Goal: Communication & Community: Answer question/provide support

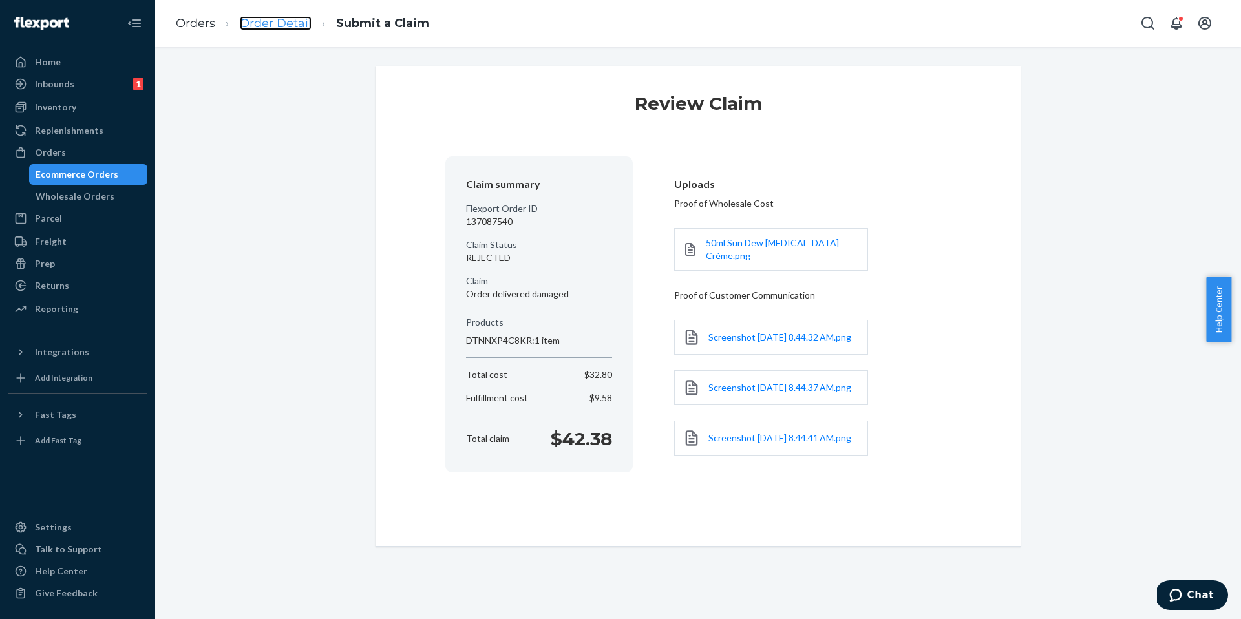
click at [278, 25] on link "Order Detail" at bounding box center [276, 23] width 72 height 14
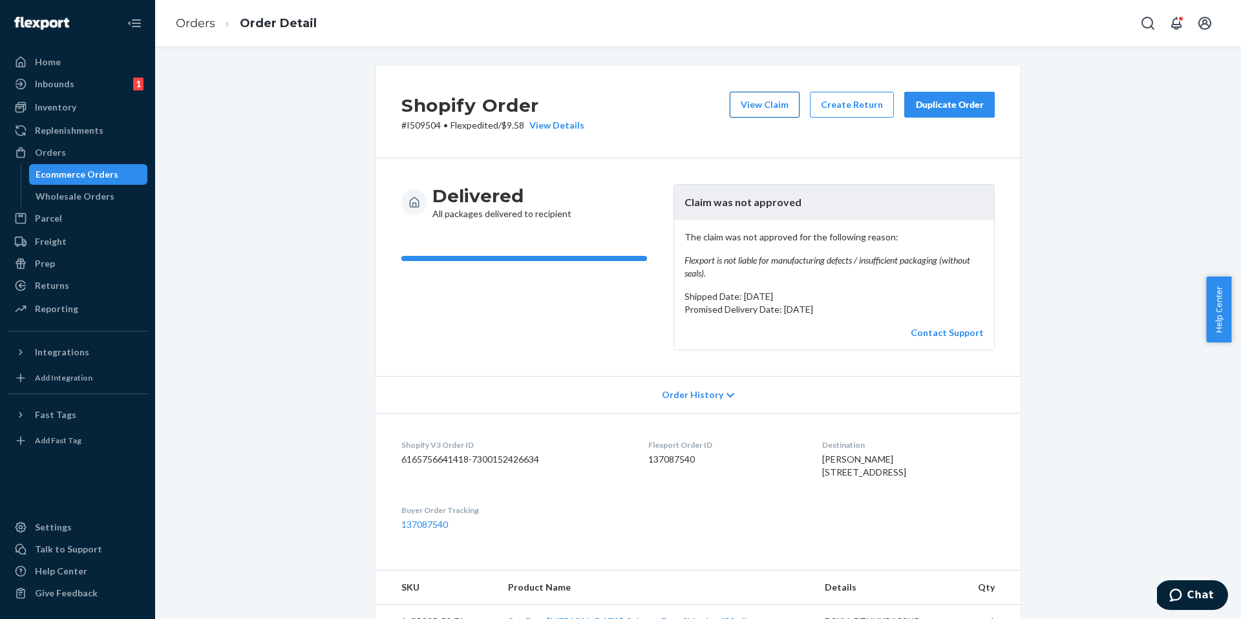
click at [752, 102] on button "View Claim" at bounding box center [765, 105] width 70 height 26
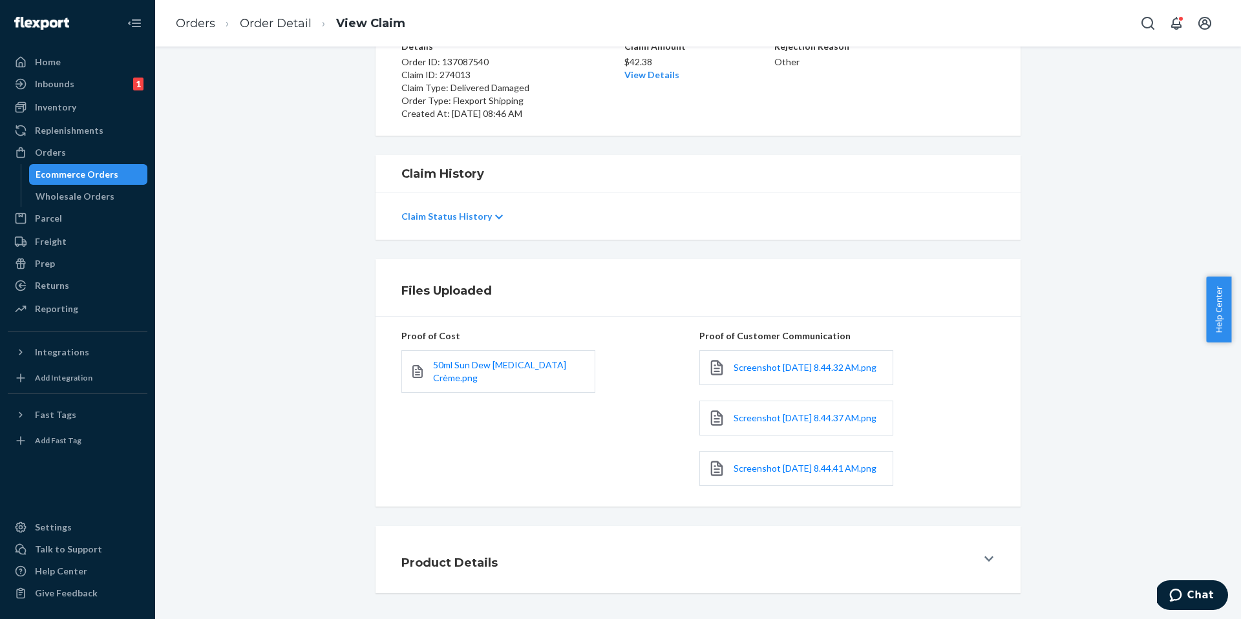
scroll to position [142, 0]
click at [744, 413] on span "Screenshot 2025-09-24 at 8.44.37 AM.png" at bounding box center [805, 418] width 143 height 11
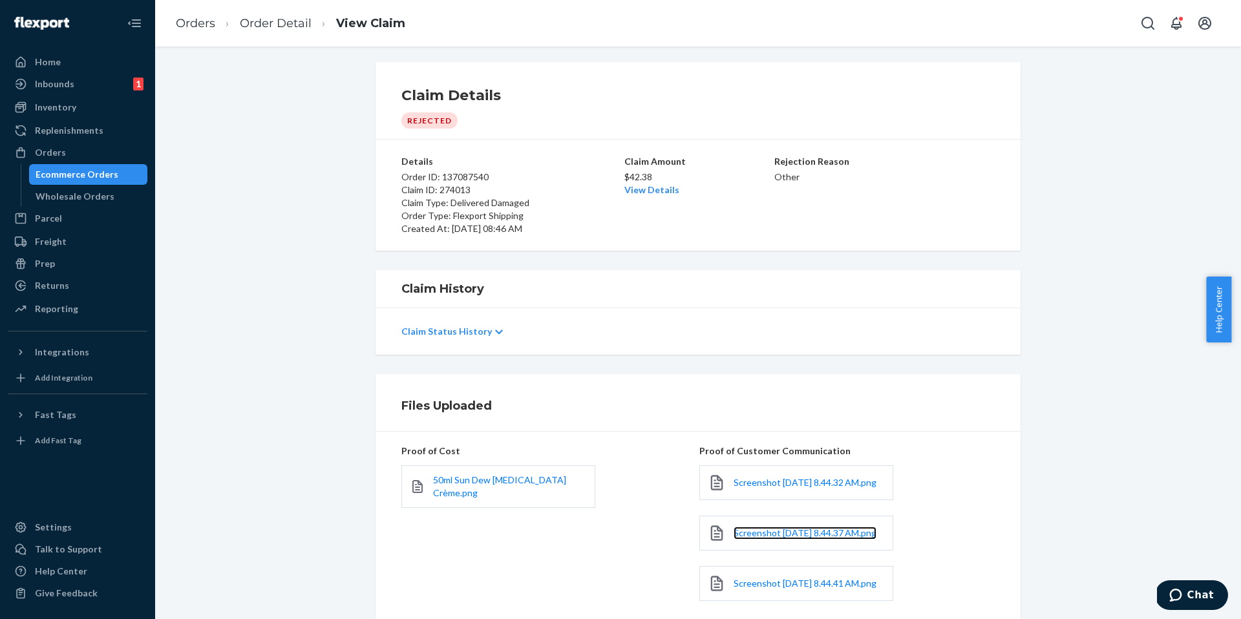
scroll to position [0, 0]
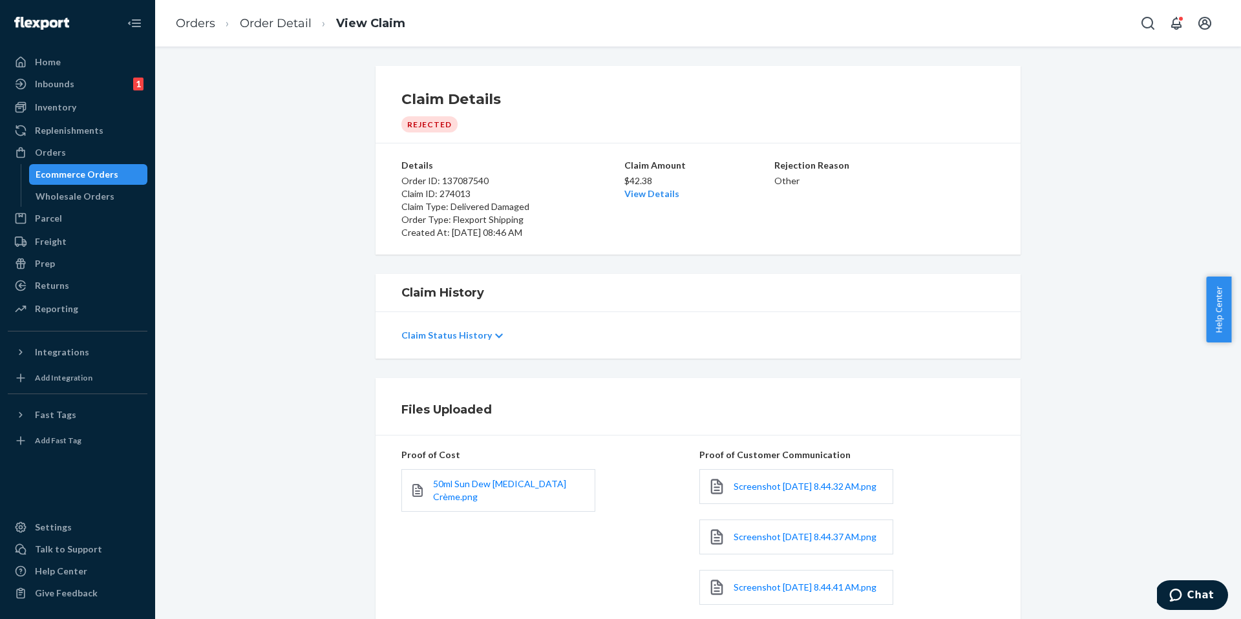
click at [280, 32] on ol "Orders Order Detail View Claim" at bounding box center [291, 24] width 250 height 38
click at [281, 29] on link "Order Detail" at bounding box center [276, 23] width 72 height 14
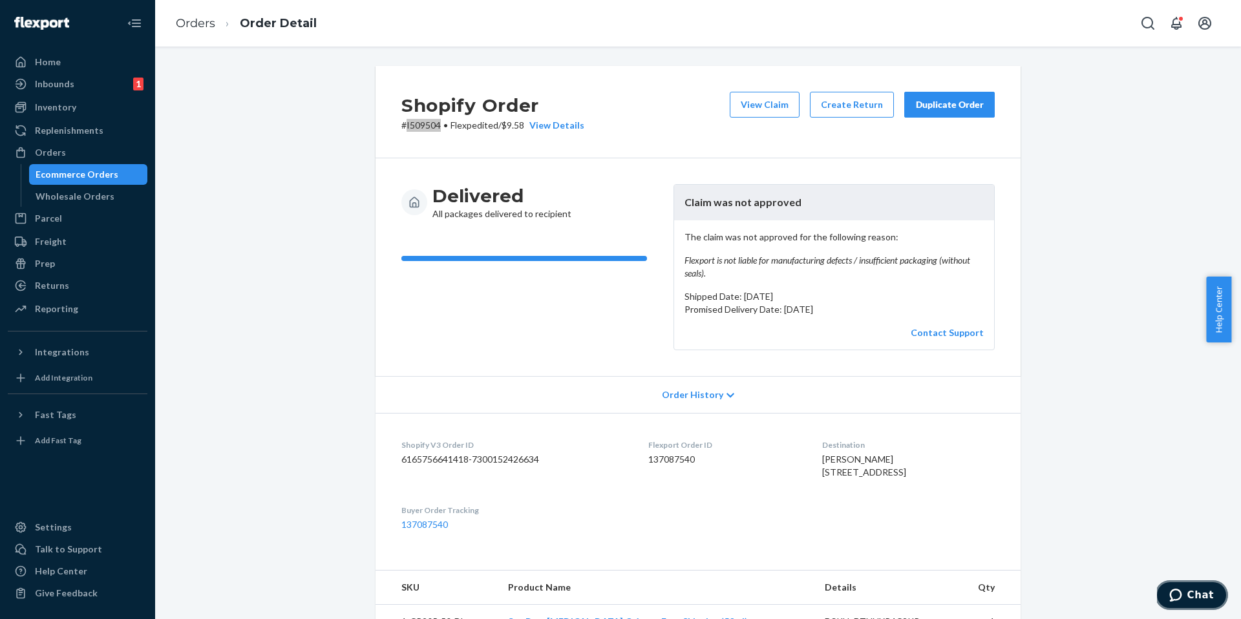
drag, startPoint x: 1185, startPoint y: 592, endPoint x: 2143, endPoint y: 920, distance: 1013.0
click at [1185, 592] on span "Chat" at bounding box center [1179, 595] width 18 height 13
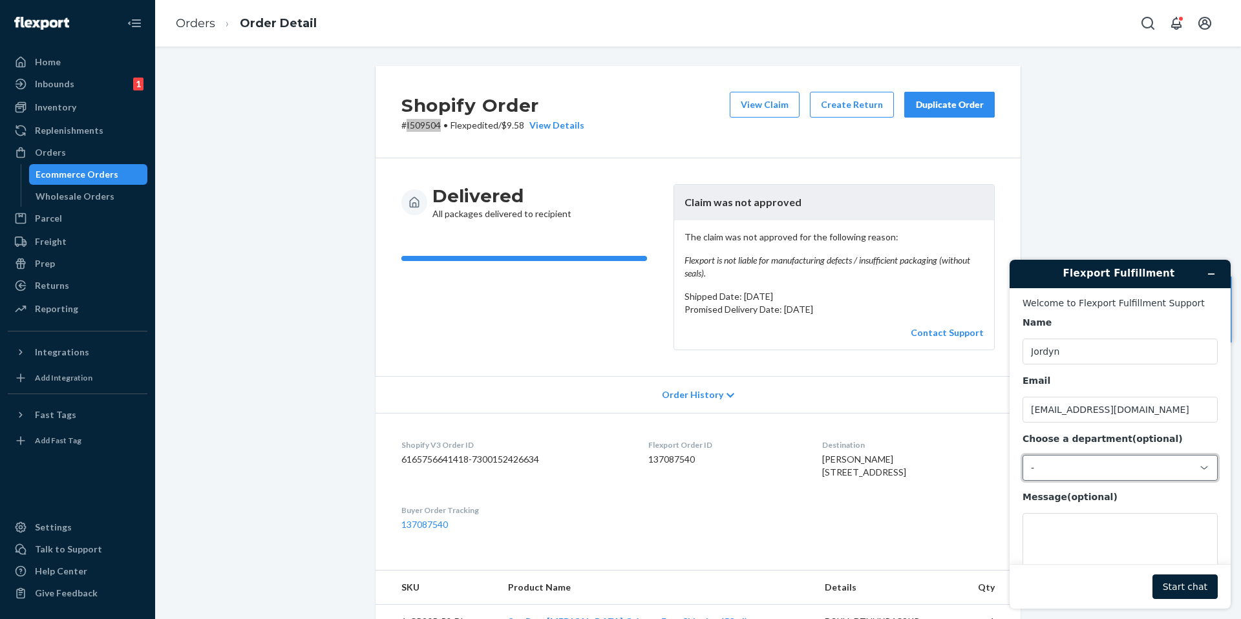
click at [1080, 470] on div "-" at bounding box center [1112, 468] width 163 height 12
click at [1086, 521] on li "Messaging (Chat Team)" at bounding box center [1119, 522] width 190 height 23
click at [1086, 520] on textarea "Message (optional)" at bounding box center [1120, 549] width 195 height 72
paste textarea "I509504"
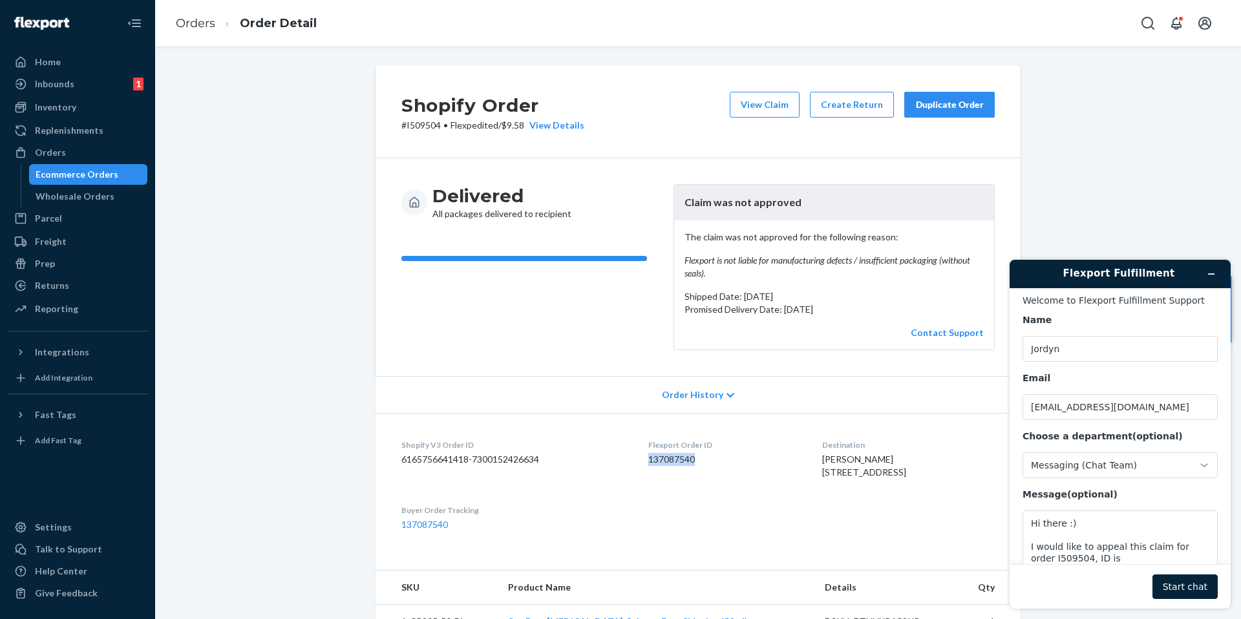
copy dd "137087540"
click at [1106, 559] on textarea "Hi there :) I would like to appeal this claim for order I509504, ID is" at bounding box center [1120, 547] width 195 height 72
paste textarea "137087540"
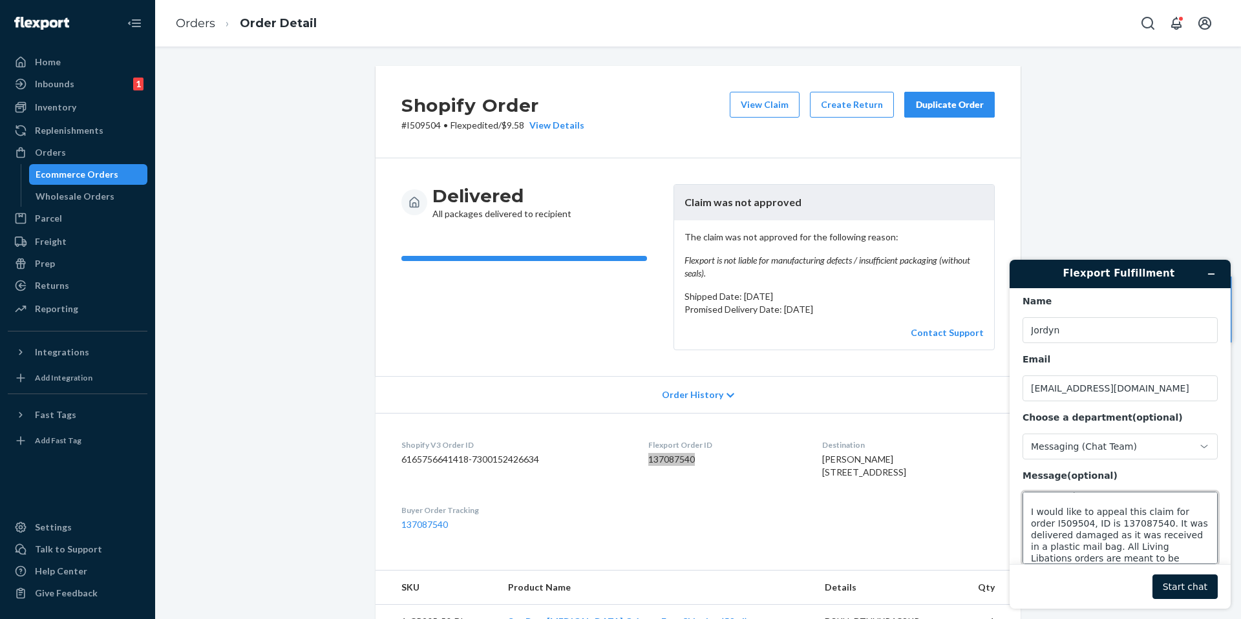
scroll to position [28, 0]
type textarea "Hi there :) I would like to appeal this claim for order I509504, ID is 13708754…"
click at [1175, 589] on button "Start chat" at bounding box center [1185, 587] width 65 height 25
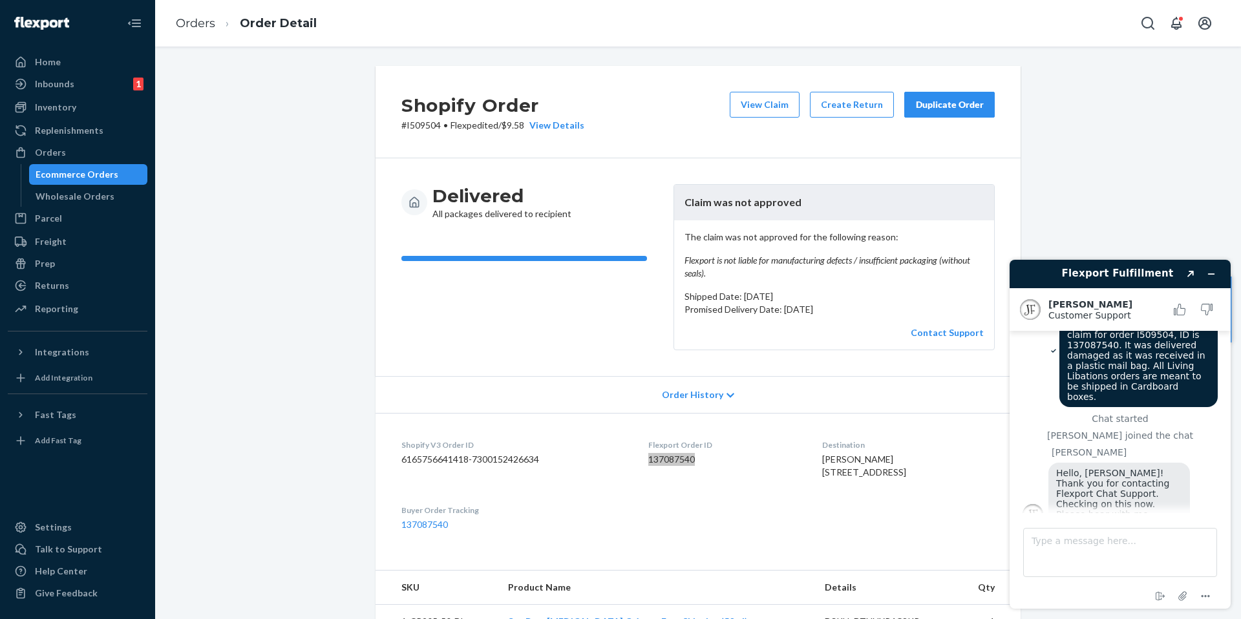
scroll to position [47, 0]
click at [1079, 544] on textarea "Type a message here..." at bounding box center [1121, 552] width 194 height 49
type textarea "Perfect, thank you!"
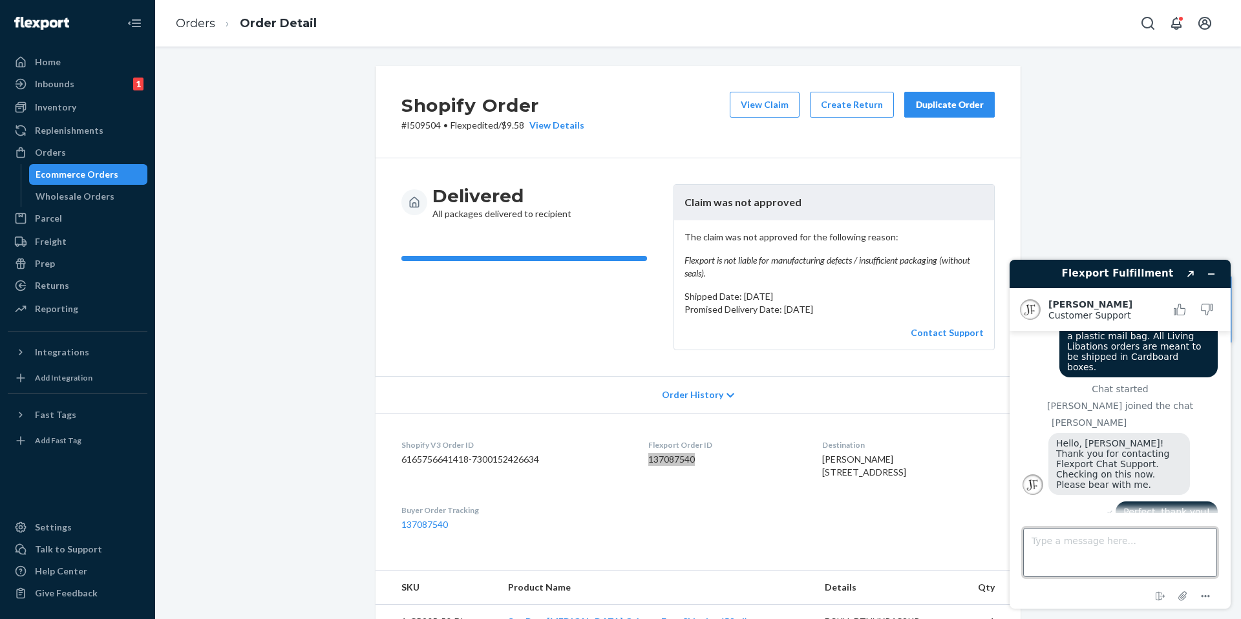
scroll to position [150, 0]
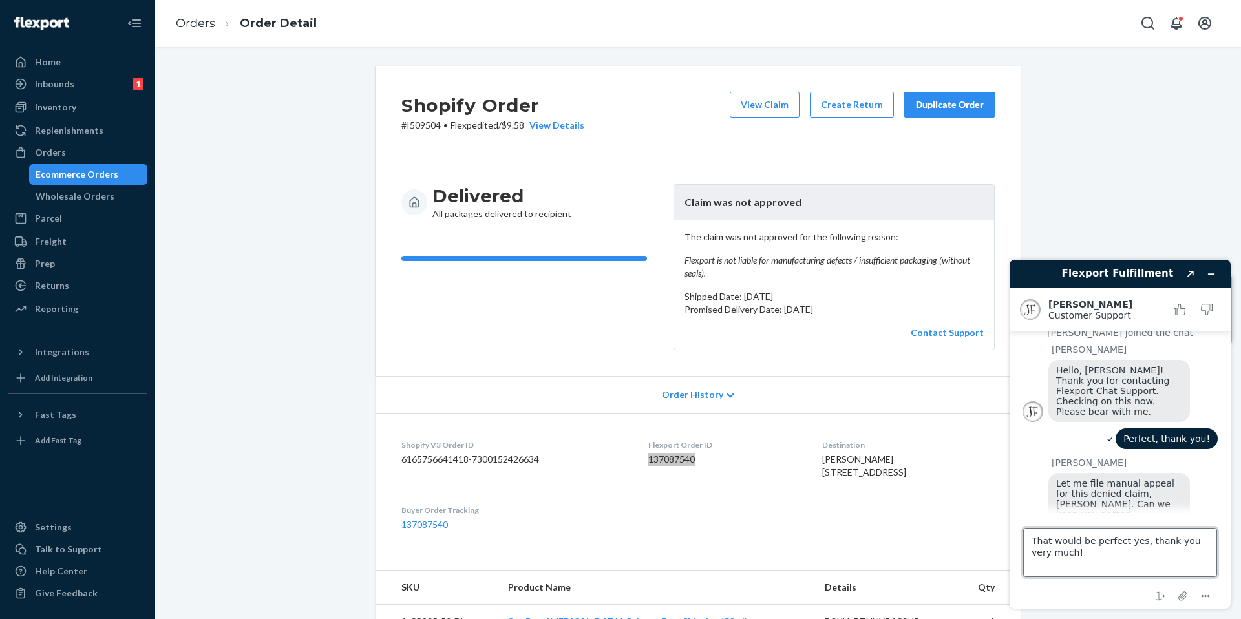
type textarea "That would be perfect yes, thank you very much!"
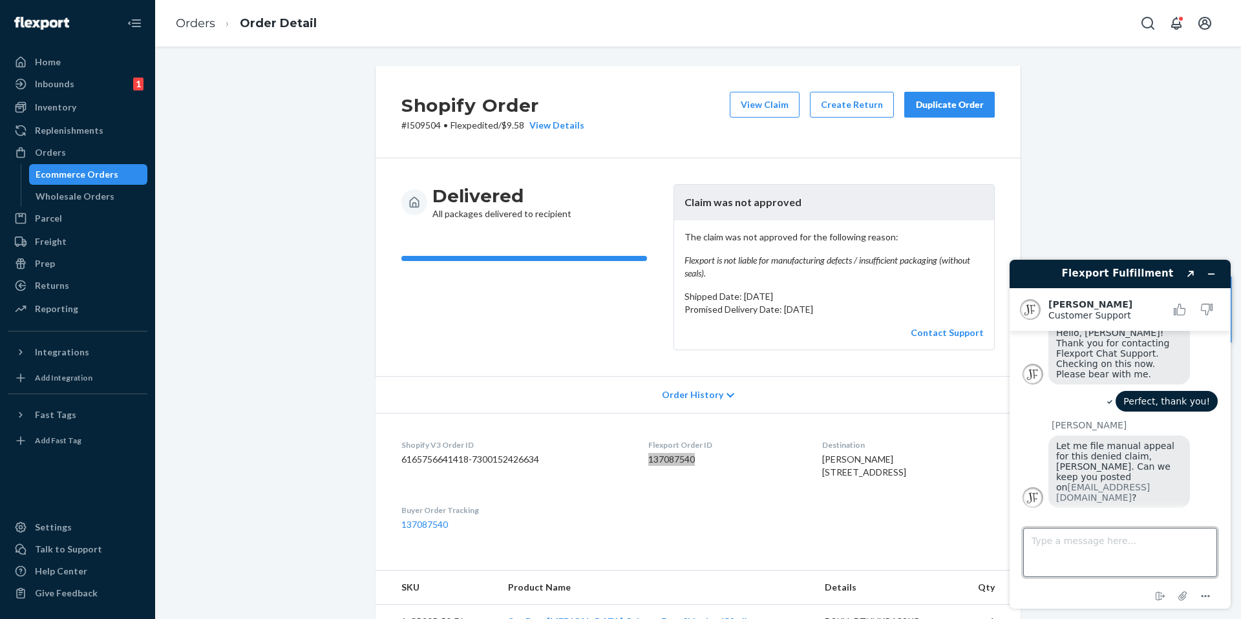
scroll to position [305, 0]
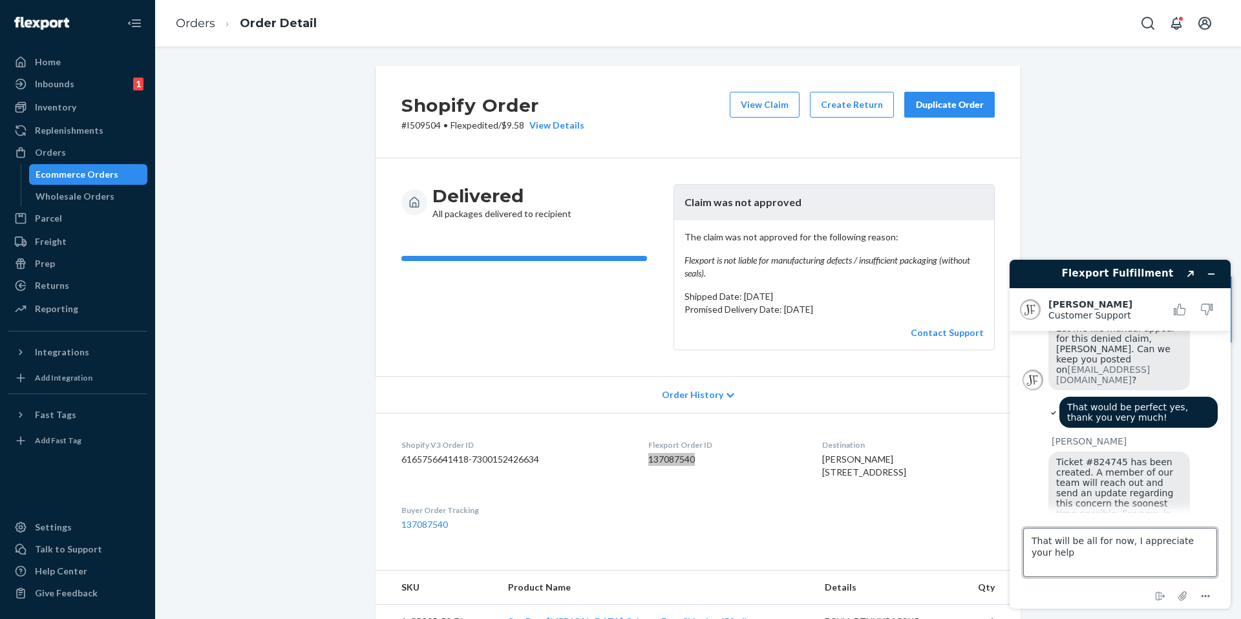
type textarea "That will be all for now, I appreciate your help!"
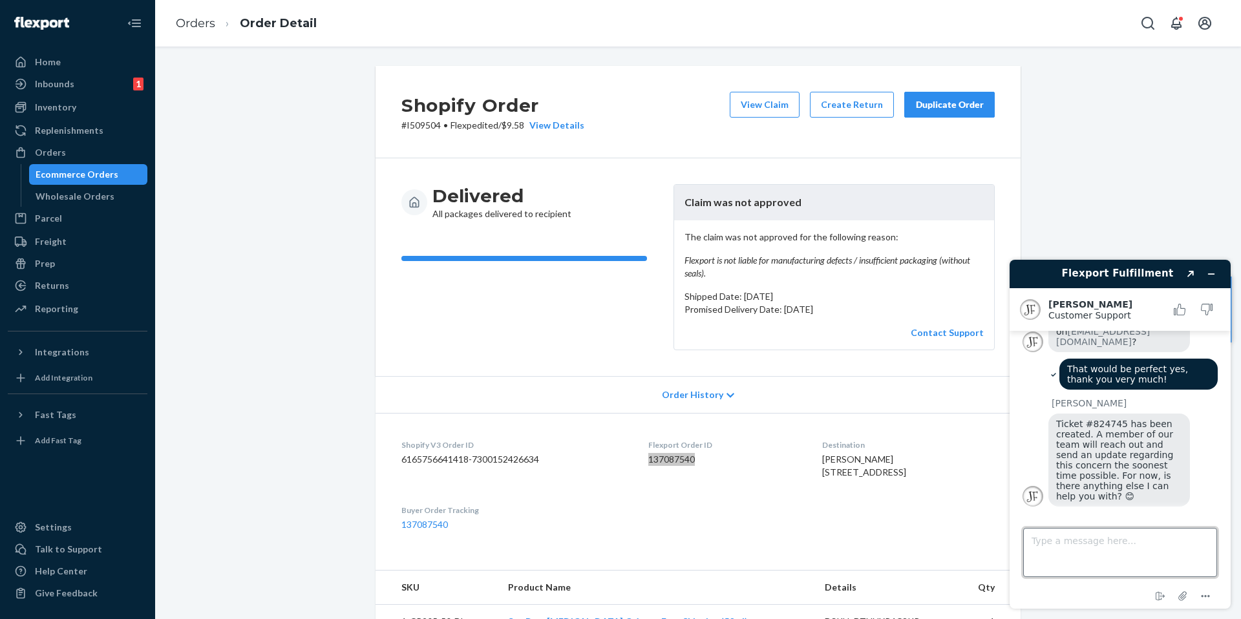
scroll to position [343, 0]
click at [1180, 305] on icon "Rate this chat as good" at bounding box center [1180, 310] width 12 height 12
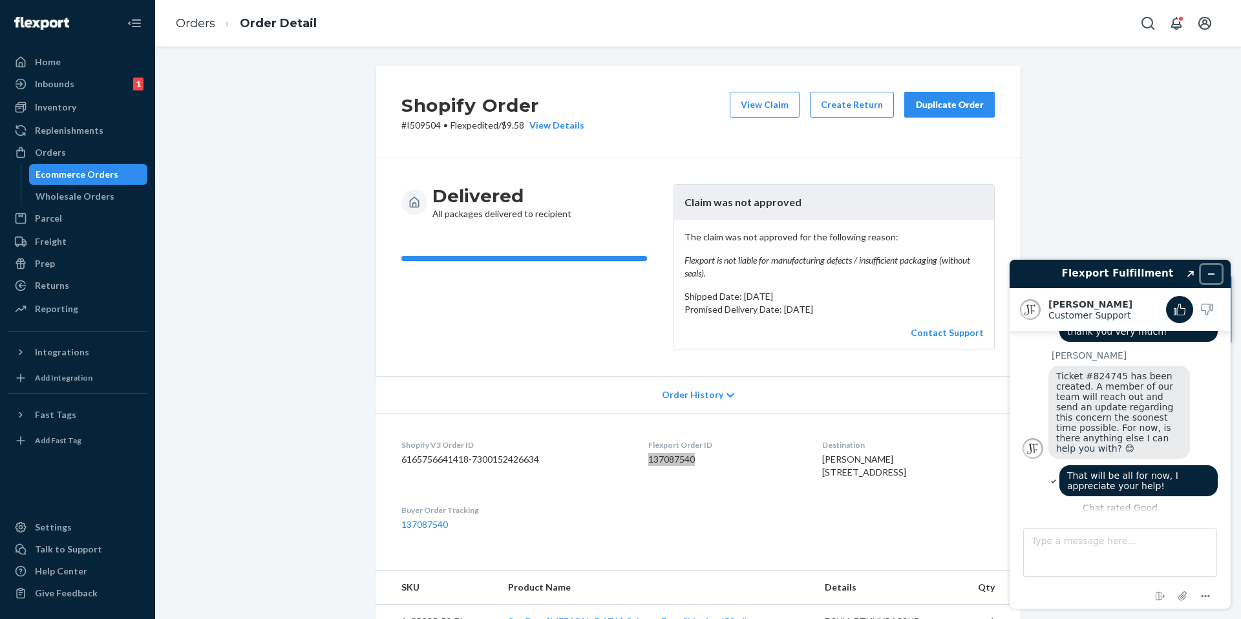
click at [1213, 270] on icon "Minimize widget" at bounding box center [1211, 274] width 9 height 9
